Goal: Task Accomplishment & Management: Manage account settings

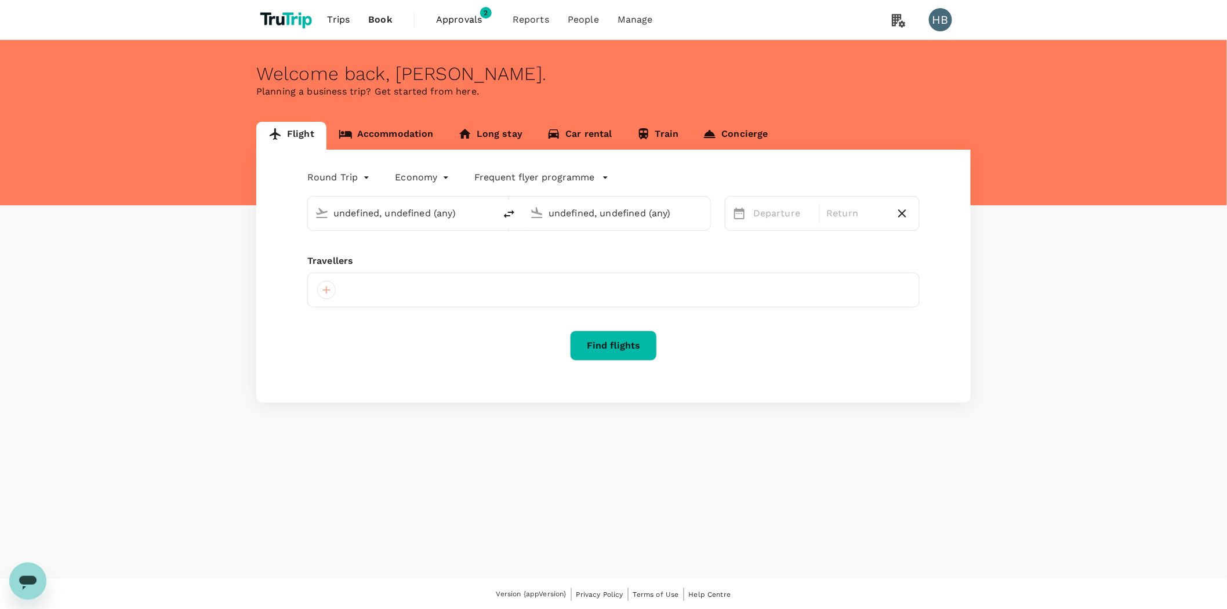
type input "[GEOGRAPHIC_DATA] ([GEOGRAPHIC_DATA])"
type input "Singapore Changi (SIN)"
click at [474, 20] on span "Approvals" at bounding box center [465, 20] width 58 height 14
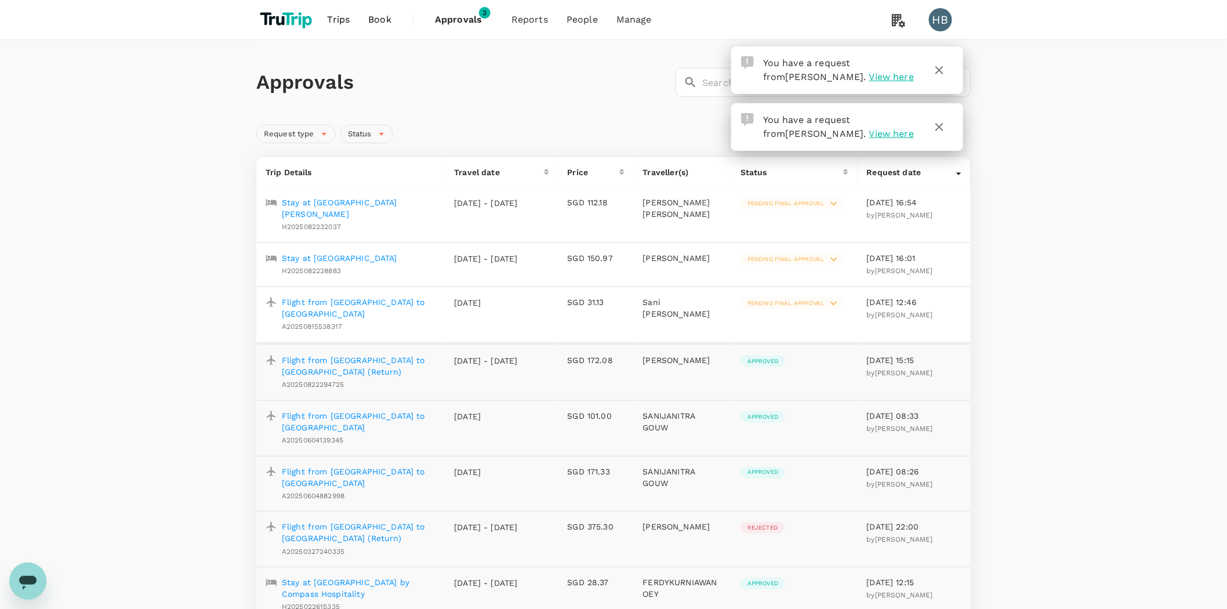
click at [363, 299] on p "Flight from [GEOGRAPHIC_DATA] to [GEOGRAPHIC_DATA]" at bounding box center [359, 307] width 154 height 23
click at [809, 302] on span "Pending final approval" at bounding box center [786, 303] width 90 height 8
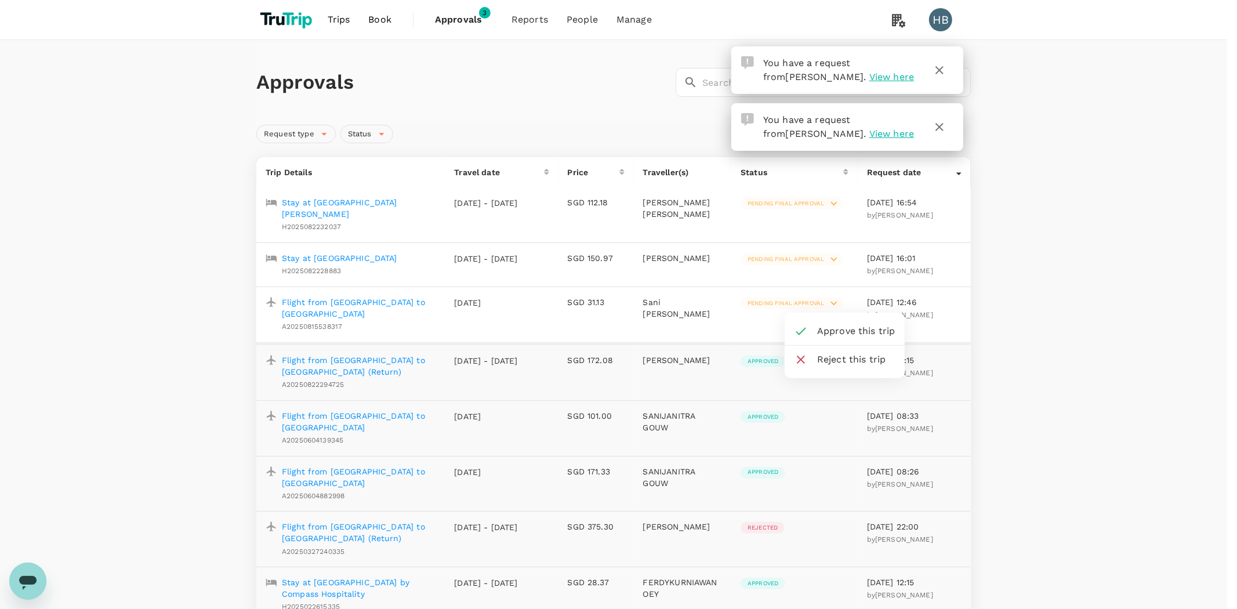
click at [841, 355] on span "Reject this trip" at bounding box center [856, 360] width 78 height 14
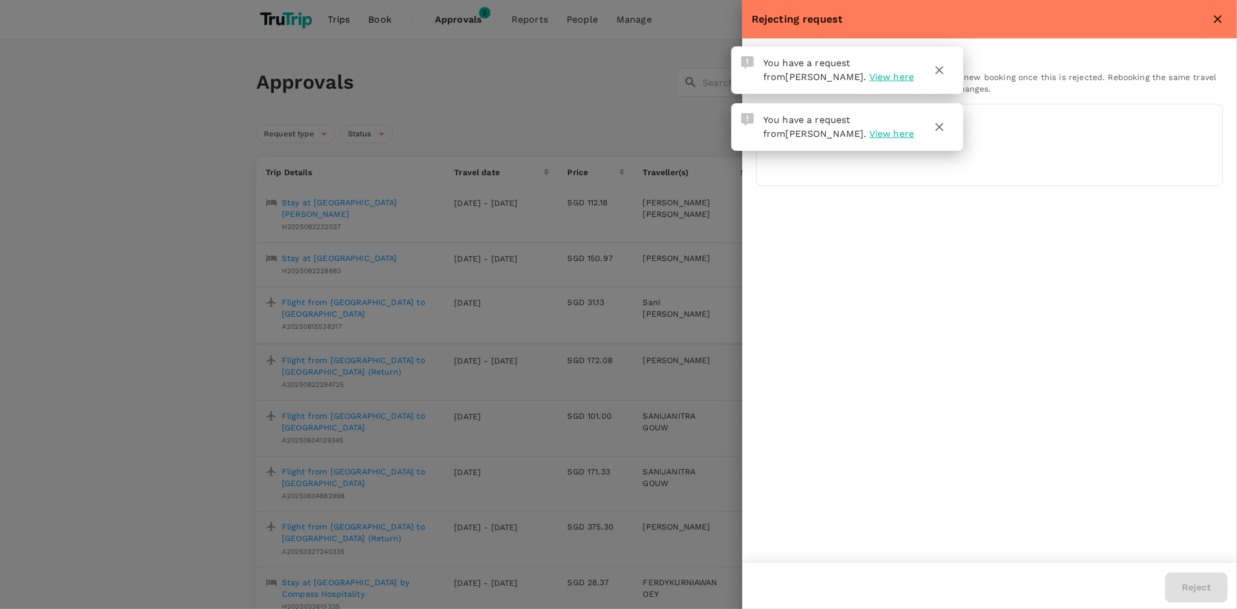
click at [941, 62] on button "button" at bounding box center [940, 70] width 28 height 28
click at [935, 124] on icon "button" at bounding box center [940, 127] width 14 height 14
click at [938, 82] on button "button" at bounding box center [940, 70] width 28 height 28
click at [936, 67] on icon "button" at bounding box center [940, 70] width 8 height 8
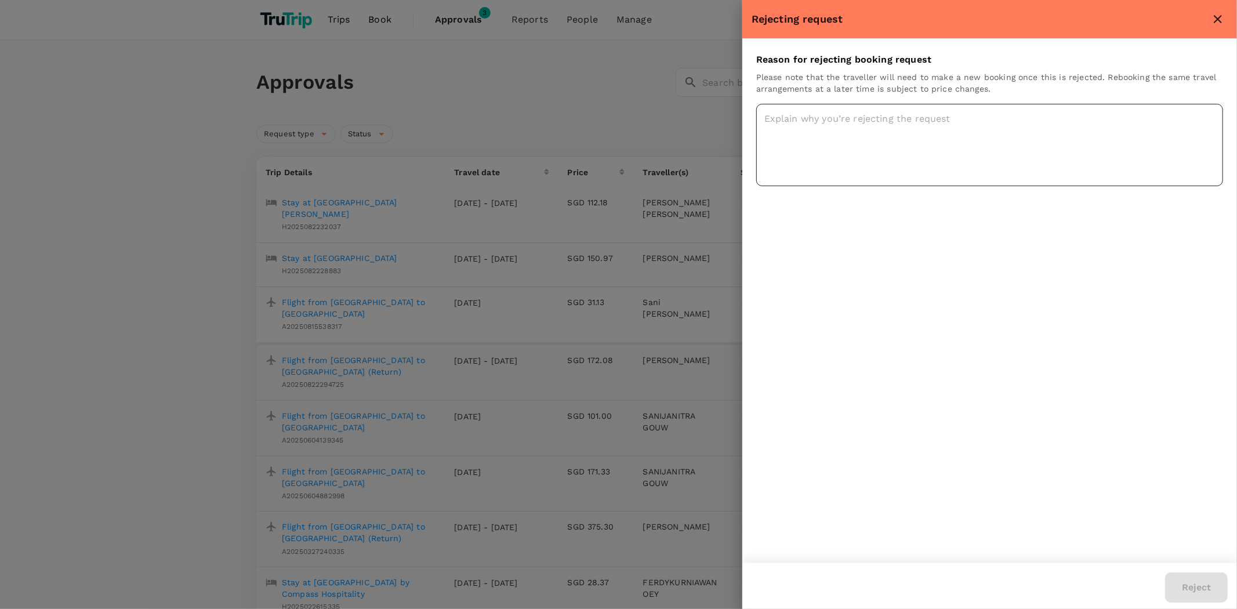
click at [902, 118] on textarea at bounding box center [989, 145] width 467 height 82
type textarea "why not"
click at [1202, 589] on button "Reject" at bounding box center [1196, 587] width 63 height 30
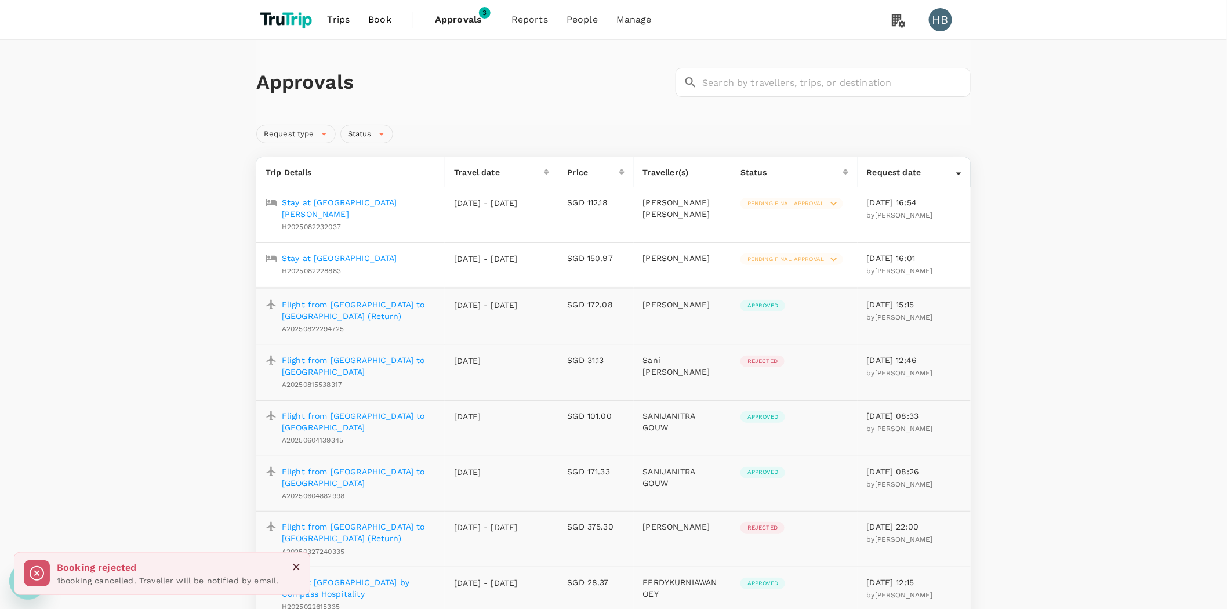
click at [836, 255] on icon at bounding box center [834, 259] width 13 height 13
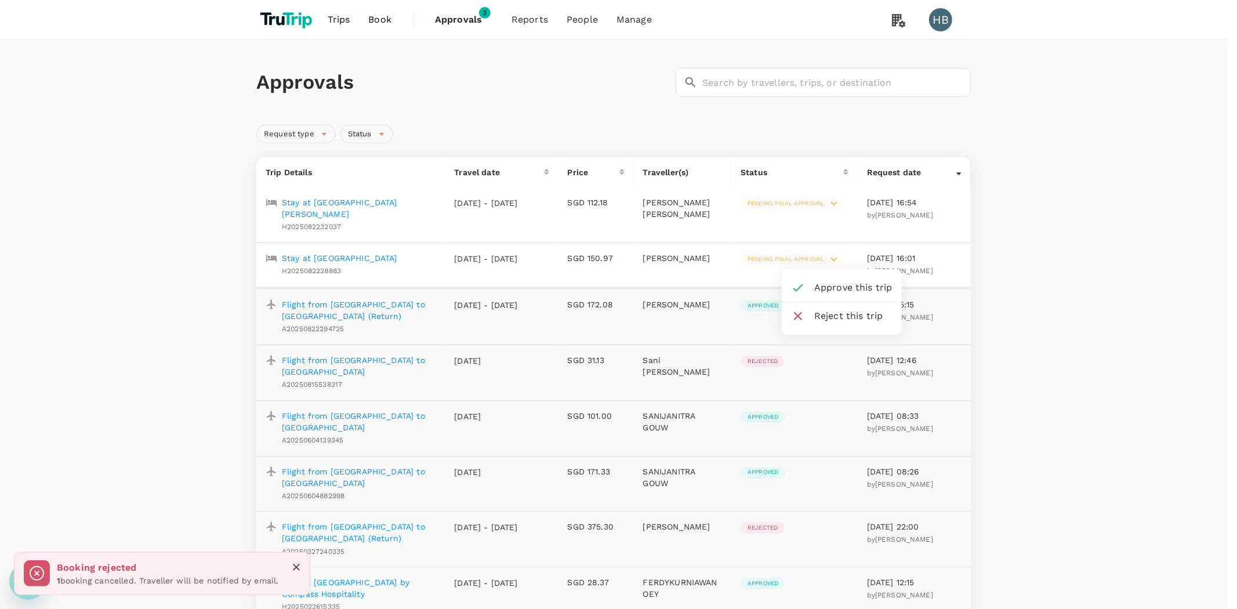
click at [827, 288] on span "Approve this trip" at bounding box center [853, 288] width 78 height 14
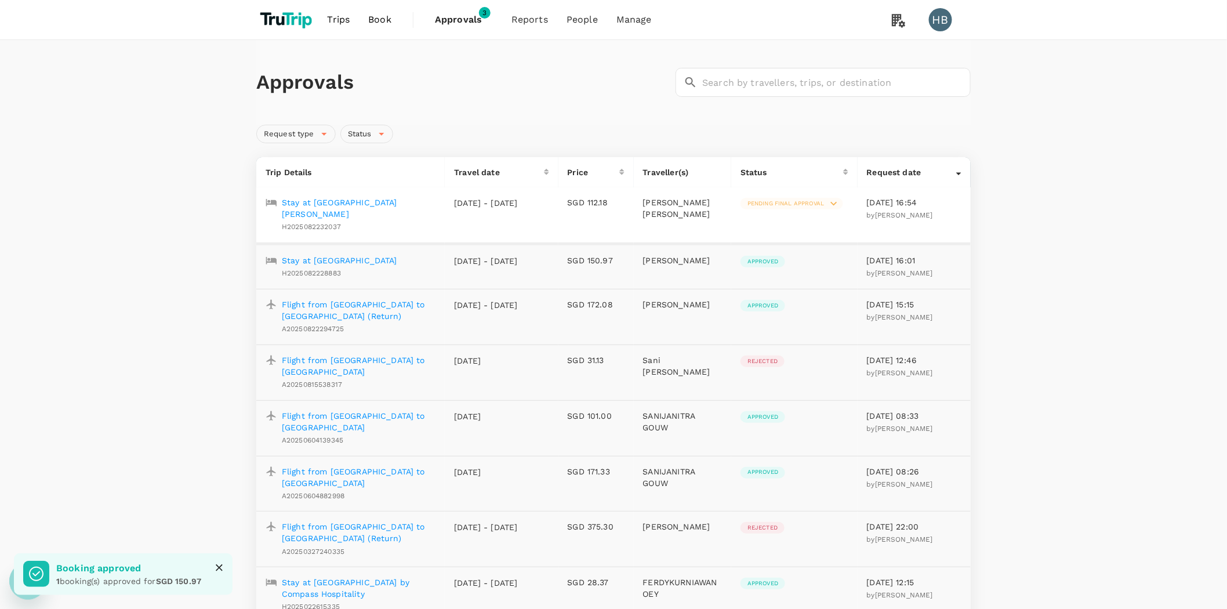
click at [781, 206] on span "Pending final approval" at bounding box center [786, 204] width 90 height 8
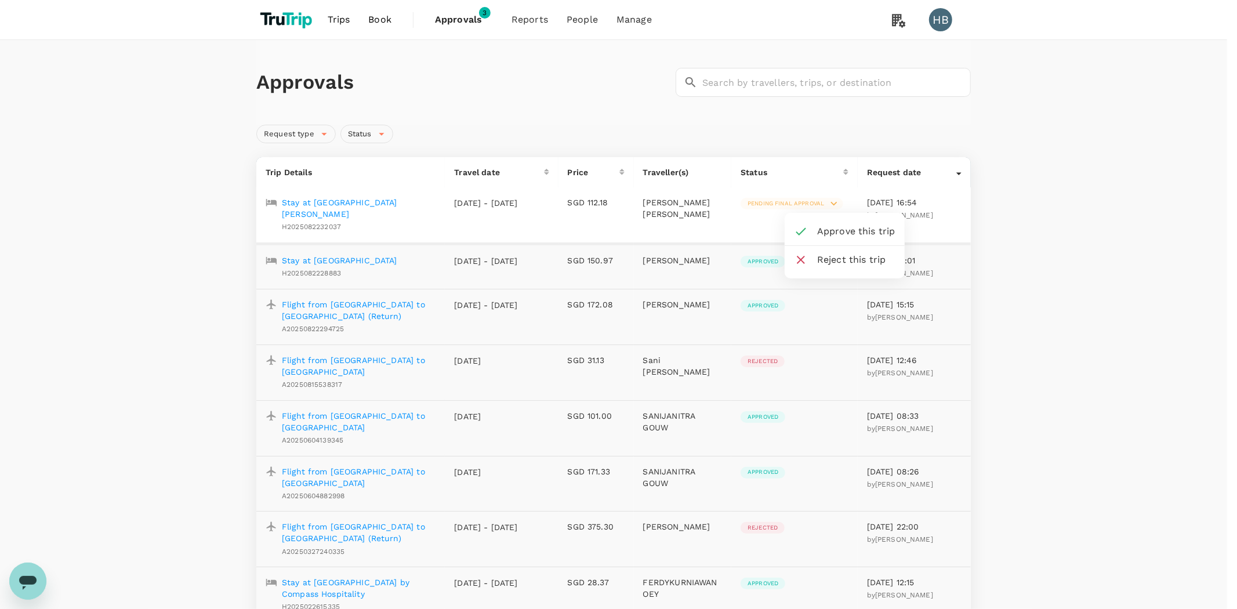
click at [837, 233] on span "Approve this trip" at bounding box center [856, 231] width 78 height 14
